Goal: Task Accomplishment & Management: Use online tool/utility

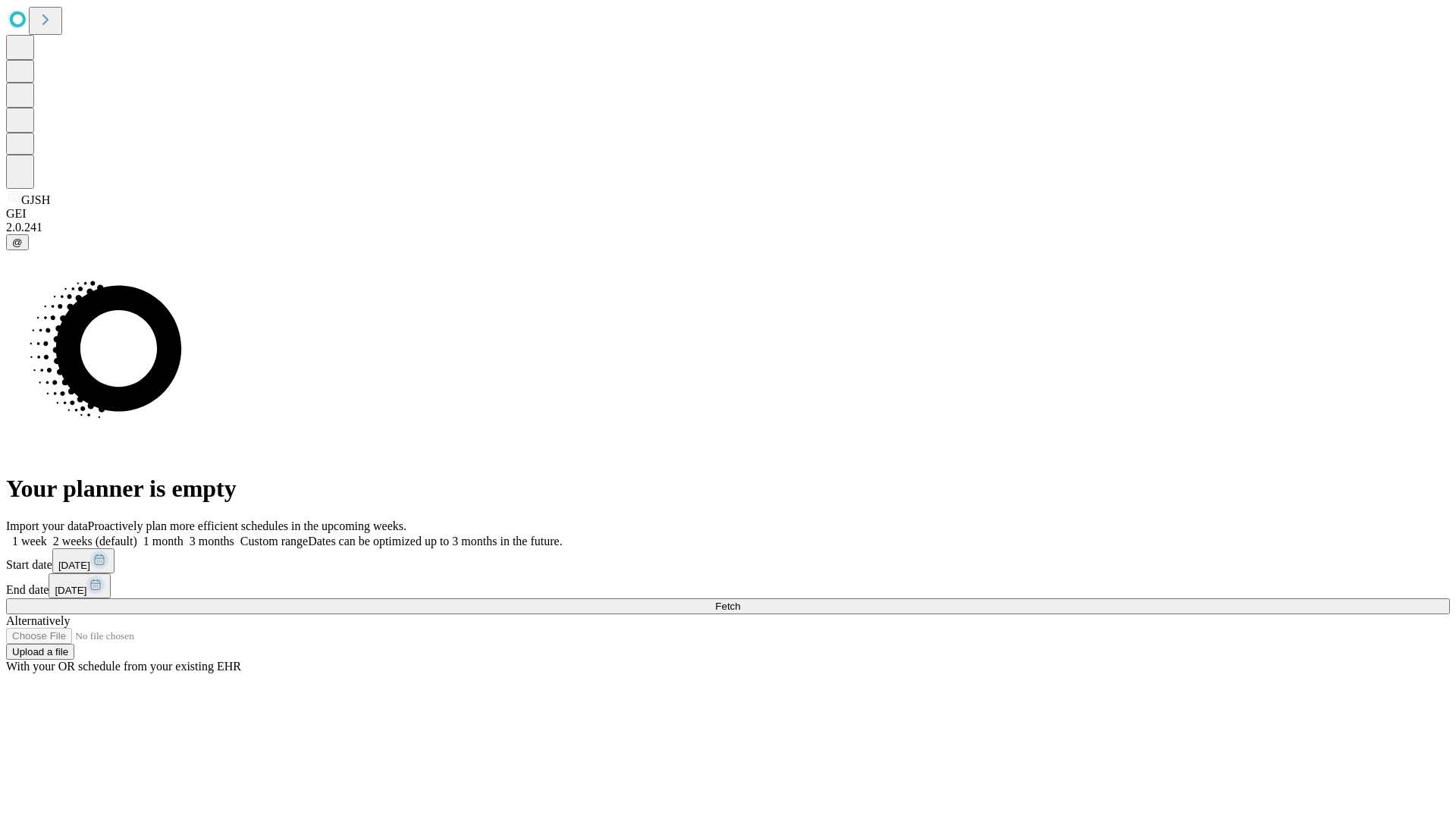
click at [740, 600] on span "Fetch" at bounding box center [728, 606] width 25 height 12
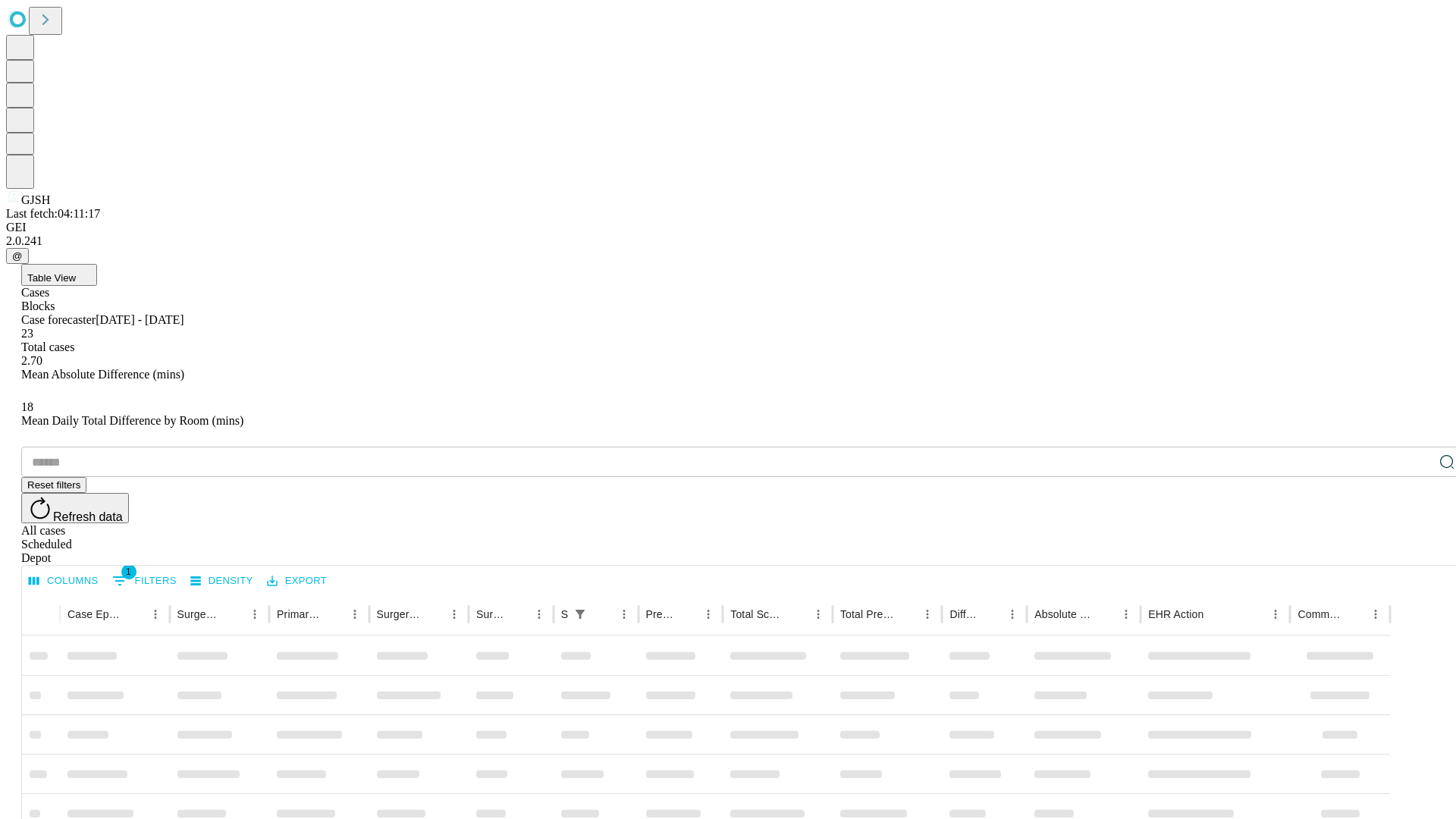
click at [1416, 551] on div "Depot" at bounding box center [743, 558] width 1443 height 14
